Goal: Transaction & Acquisition: Book appointment/travel/reservation

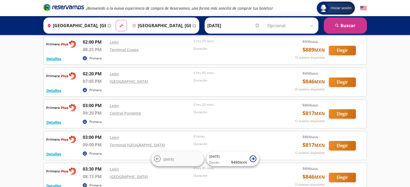
scroll to position [59, 0]
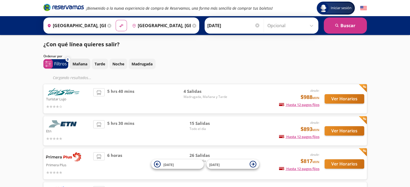
click at [80, 66] on p "Mañana" at bounding box center [79, 64] width 15 height 6
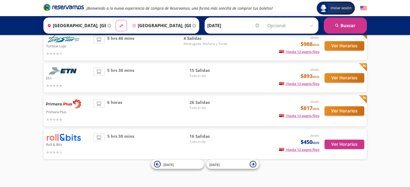
scroll to position [55, 0]
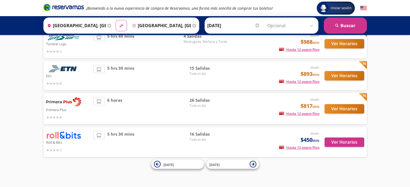
click at [251, 141] on div "desde: $450 MXN Hasta 12 pagos fijos Pagos fijos en compras mayores a $30 MXN, …" at bounding box center [274, 142] width 89 height 22
click at [344, 145] on button "Ver Horarios" at bounding box center [344, 142] width 40 height 9
